Goal: Task Accomplishment & Management: Manage account settings

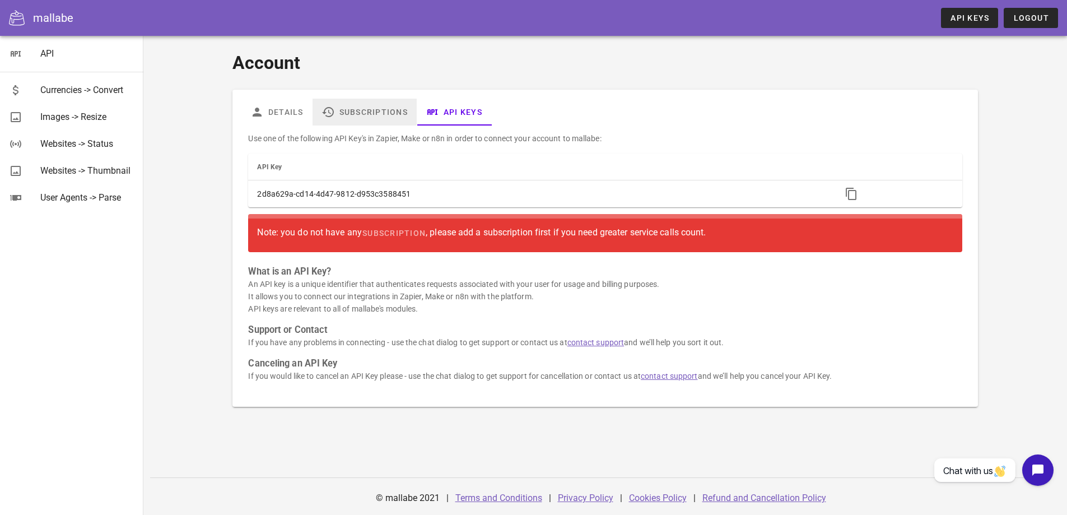
click at [364, 106] on link "Subscriptions" at bounding box center [365, 112] width 104 height 27
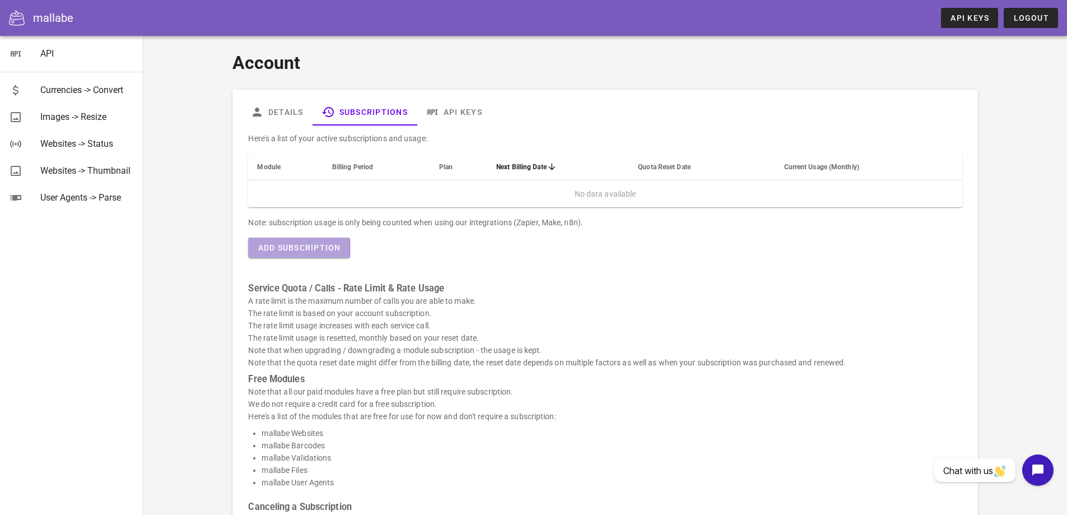
click at [317, 250] on span "Add Subscription" at bounding box center [298, 247] width 83 height 9
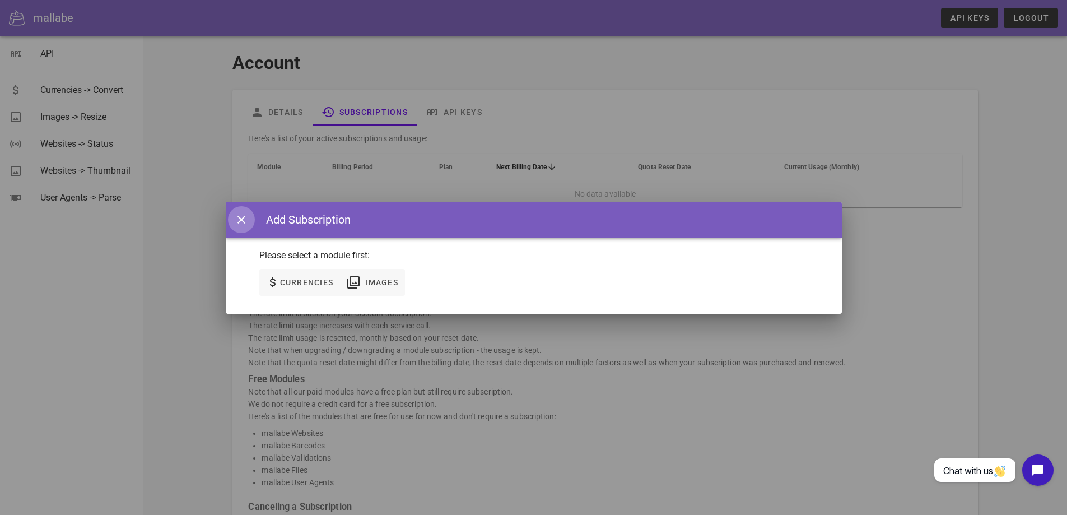
click at [243, 217] on icon "button" at bounding box center [241, 219] width 13 height 13
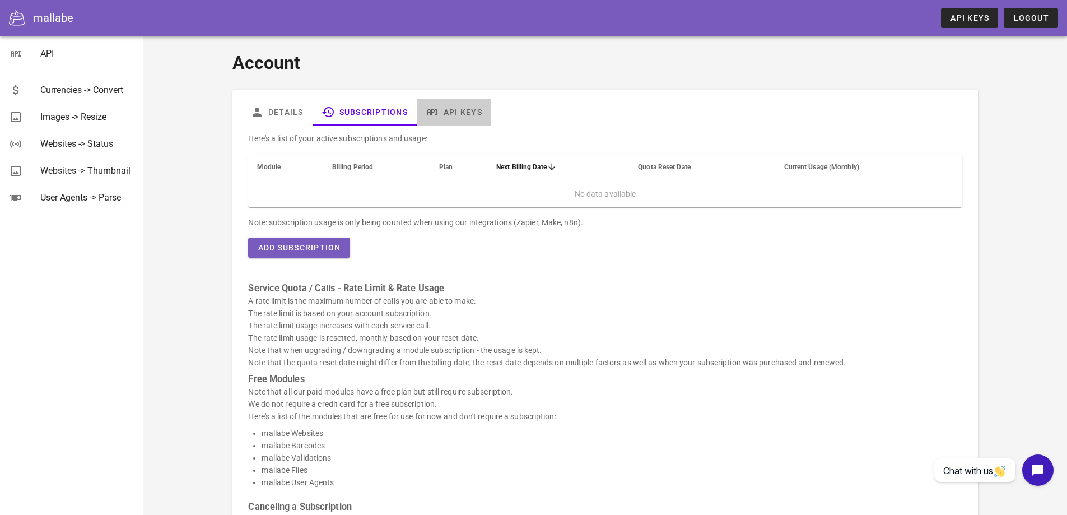
click at [457, 110] on link "API Keys" at bounding box center [454, 112] width 75 height 27
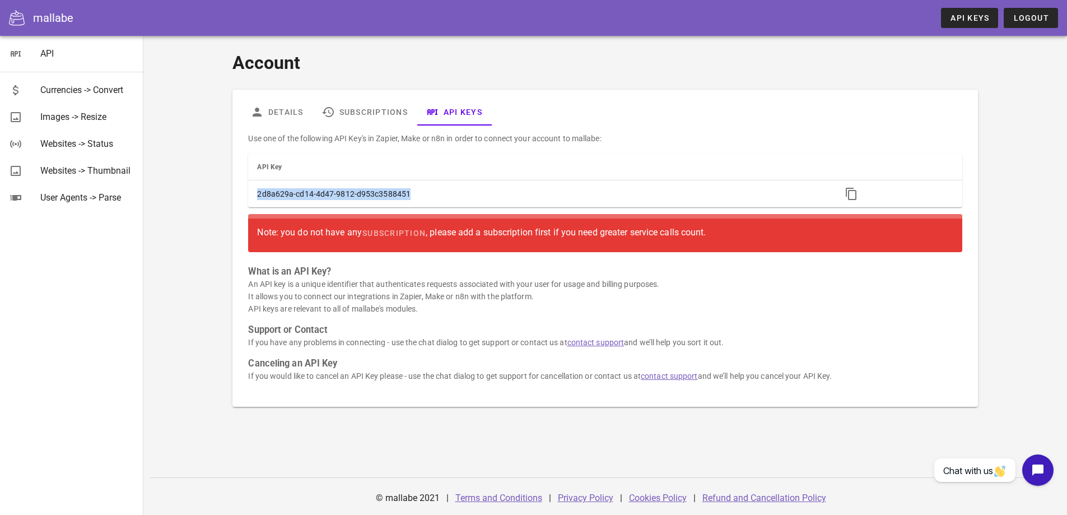
drag, startPoint x: 425, startPoint y: 188, endPoint x: 224, endPoint y: 195, distance: 201.3
click at [224, 195] on div "Account Details Subscriptions API Keys Use one of the following API Key's in Za…" at bounding box center [605, 228] width 910 height 371
copy table "API Key 2d8a629a-cd14-4d47-9812-d953c3588451"
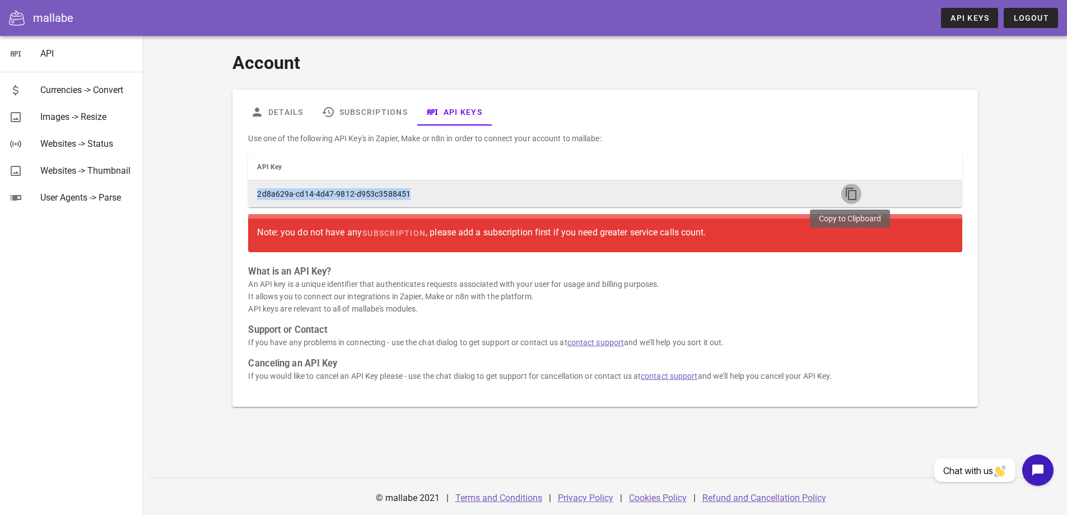
click at [849, 199] on icon "button" at bounding box center [851, 193] width 13 height 13
copy table "API Key 2d8a629a-cd14-4d47-9812-d953c3588451"
